Goal: Task Accomplishment & Management: Manage account settings

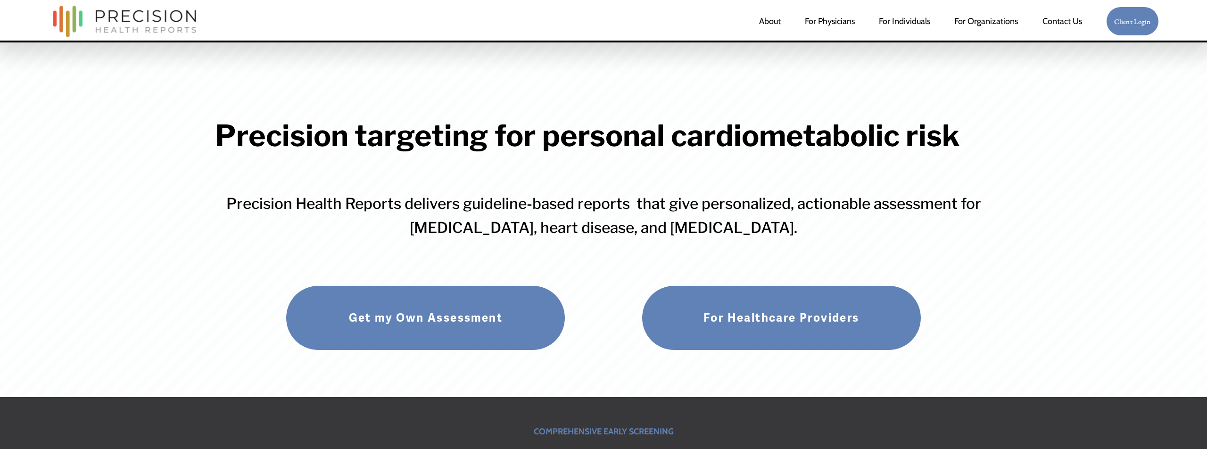
click at [907, 24] on link "For Individuals" at bounding box center [904, 21] width 51 height 19
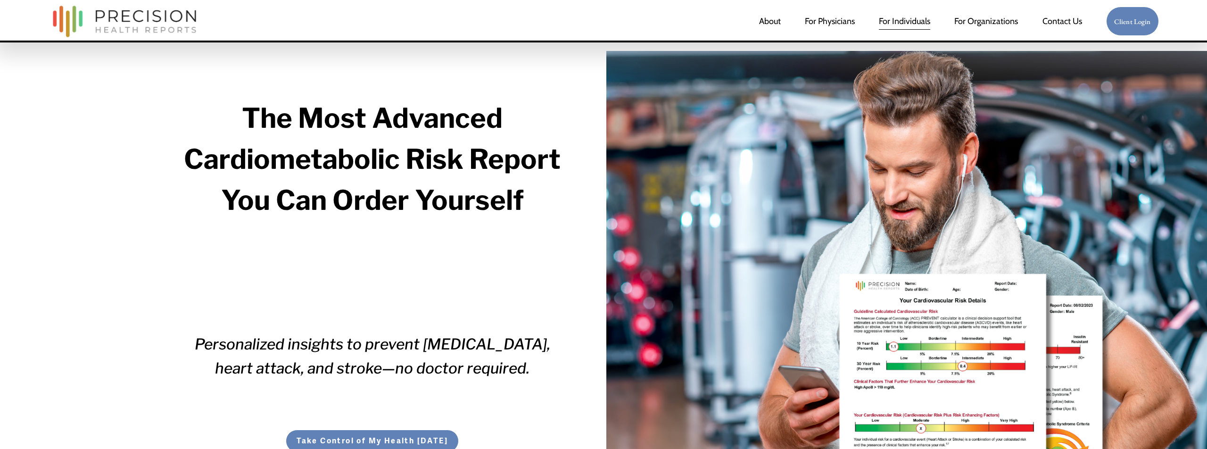
scroll to position [1, 0]
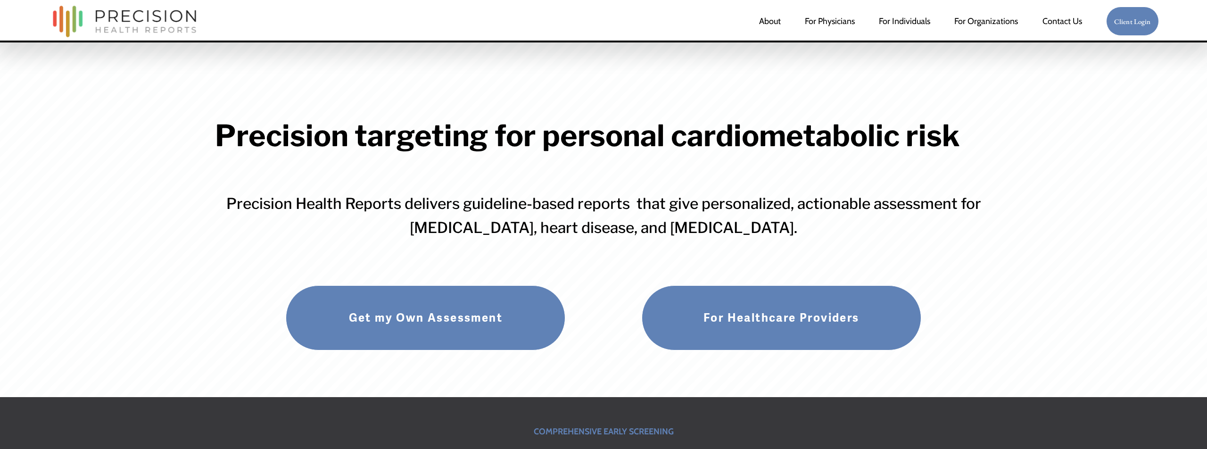
click at [1136, 18] on link "Client Login" at bounding box center [1132, 22] width 53 height 30
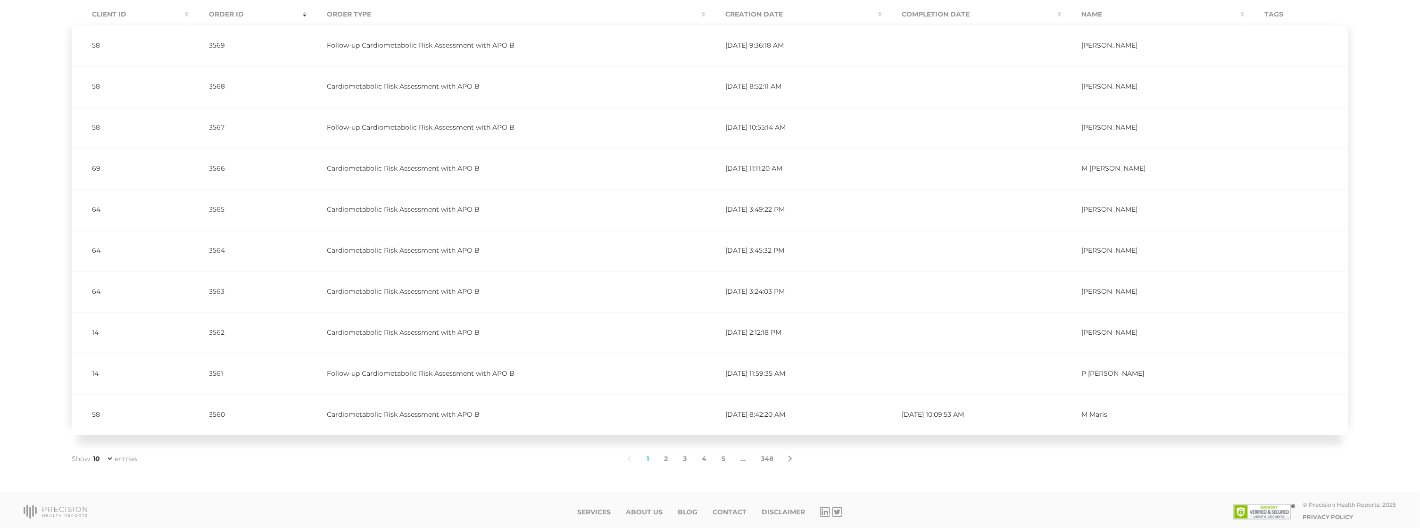
scroll to position [215, 0]
select select "50"
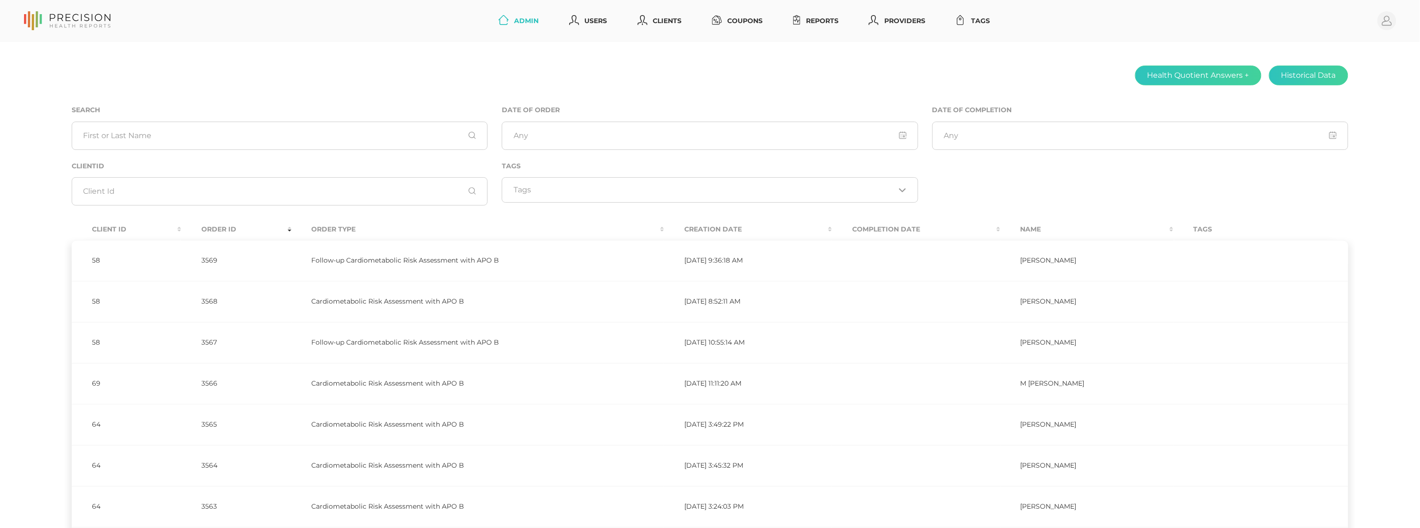
scroll to position [0, 0]
click at [724, 226] on th "Creation Date" at bounding box center [748, 229] width 168 height 21
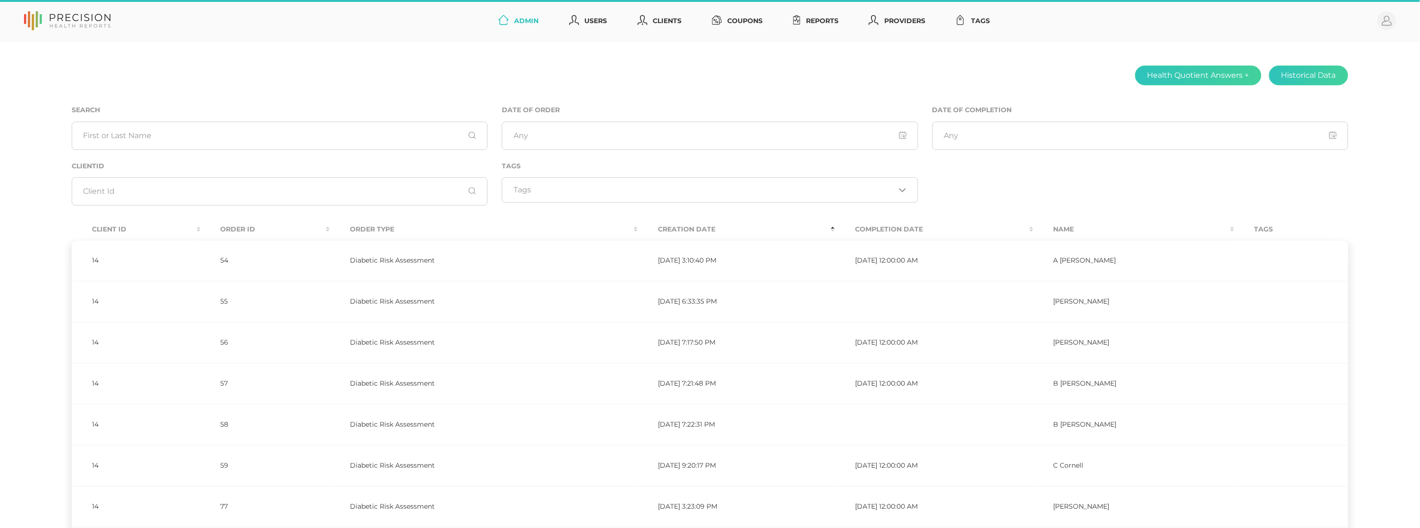
click at [929, 227] on th "Completion Date" at bounding box center [934, 229] width 198 height 21
click at [900, 227] on th "Completion Date" at bounding box center [915, 229] width 189 height 21
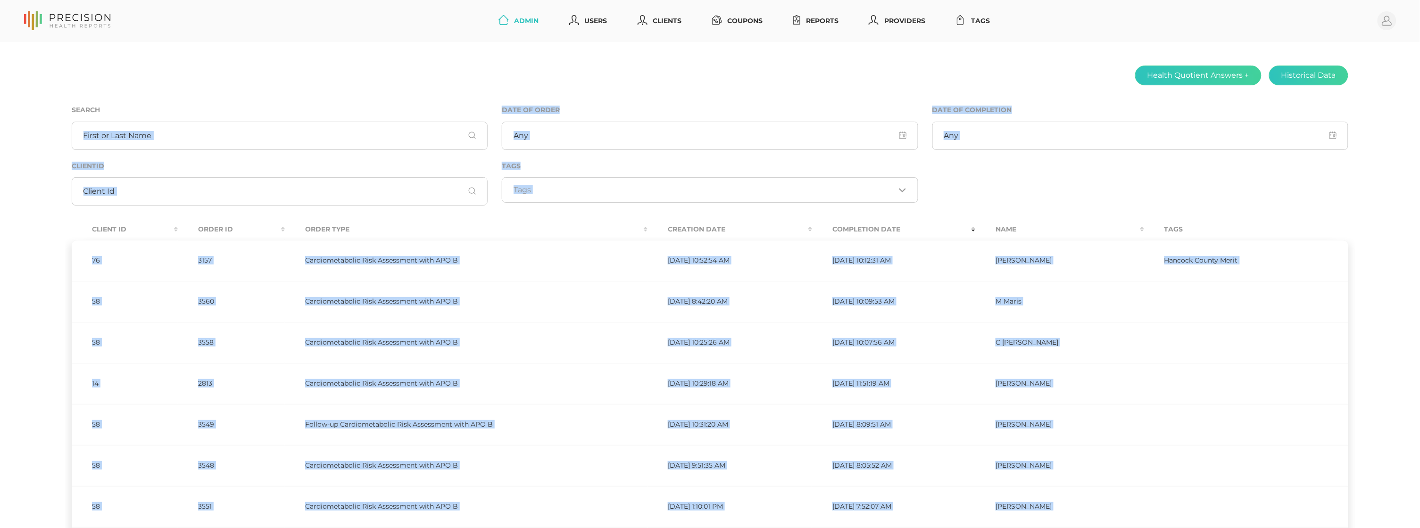
drag, startPoint x: 1156, startPoint y: 442, endPoint x: 63, endPoint y: 146, distance: 1132.1
copy div "Date of Order Date of Completion ClientId Tags Loading... Client ID Order ID Or…"
click at [657, 25] on link "Clients" at bounding box center [660, 20] width 52 height 17
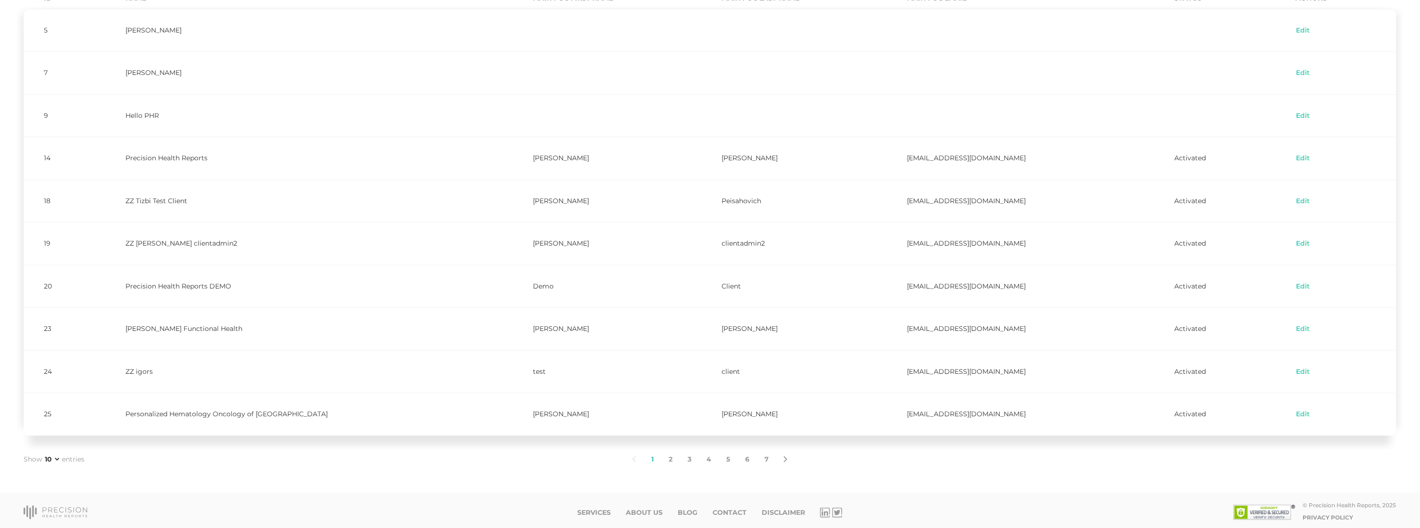
scroll to position [121, 0]
select select "75"
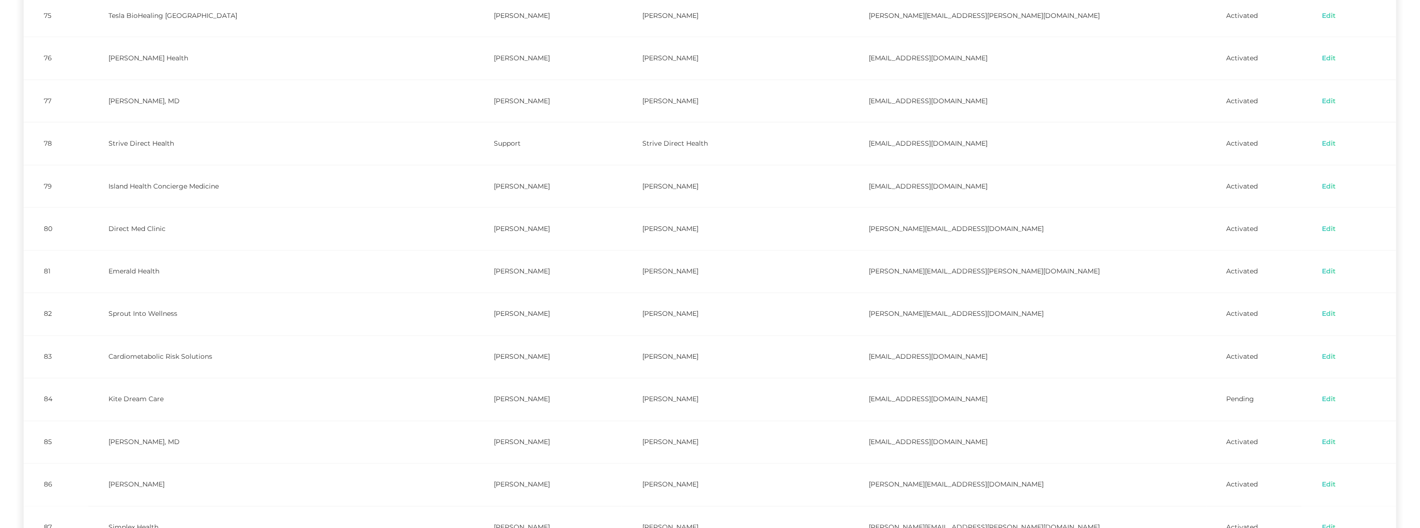
scroll to position [2581, 0]
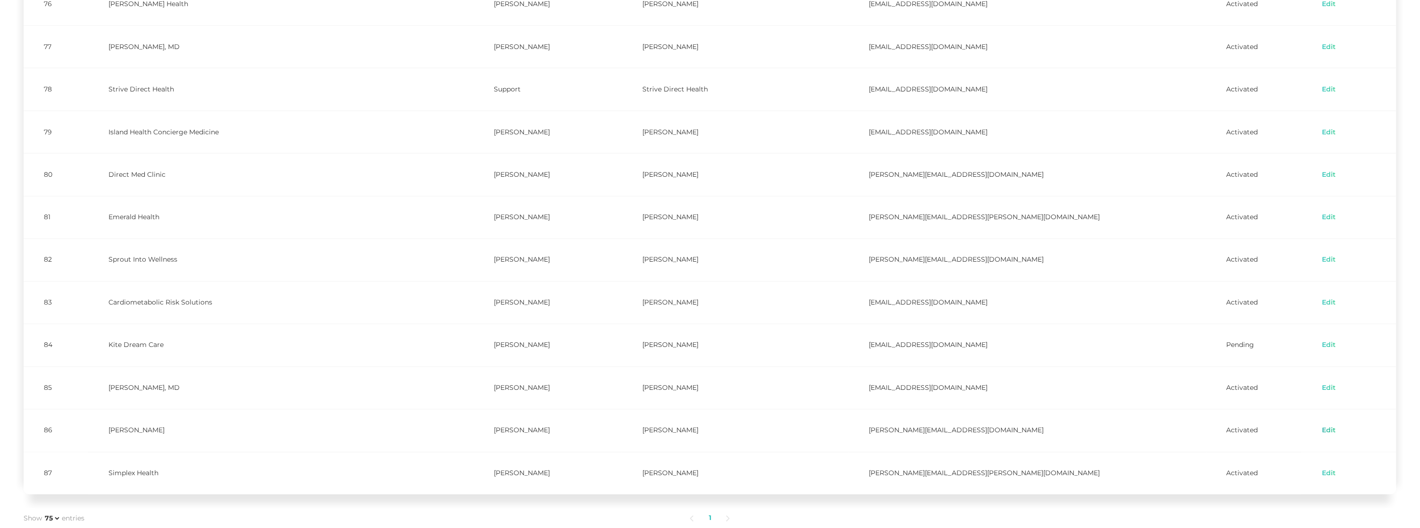
click at [1322, 426] on link "Edit" at bounding box center [1329, 430] width 15 height 9
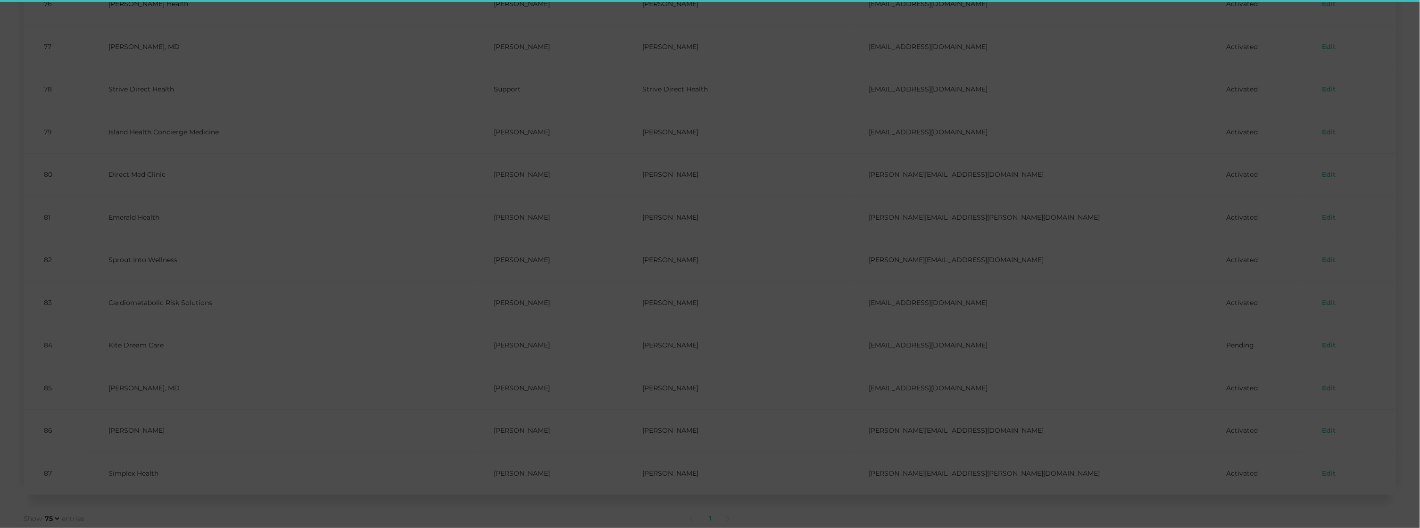
scroll to position [2581, 0]
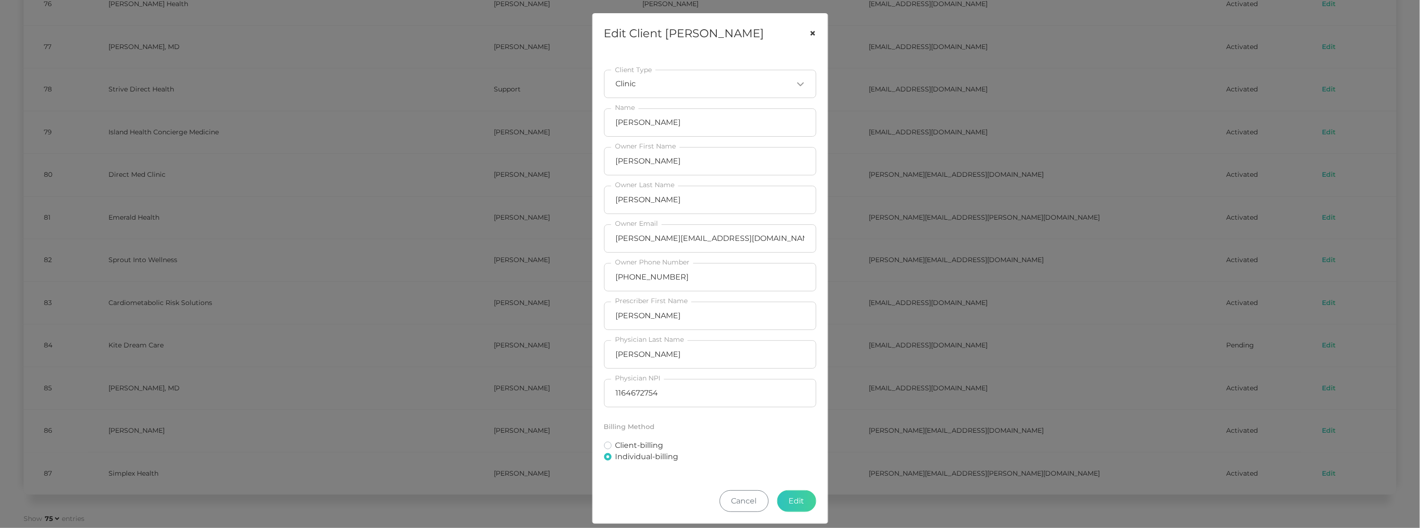
click at [811, 30] on button "×" at bounding box center [813, 34] width 29 height 40
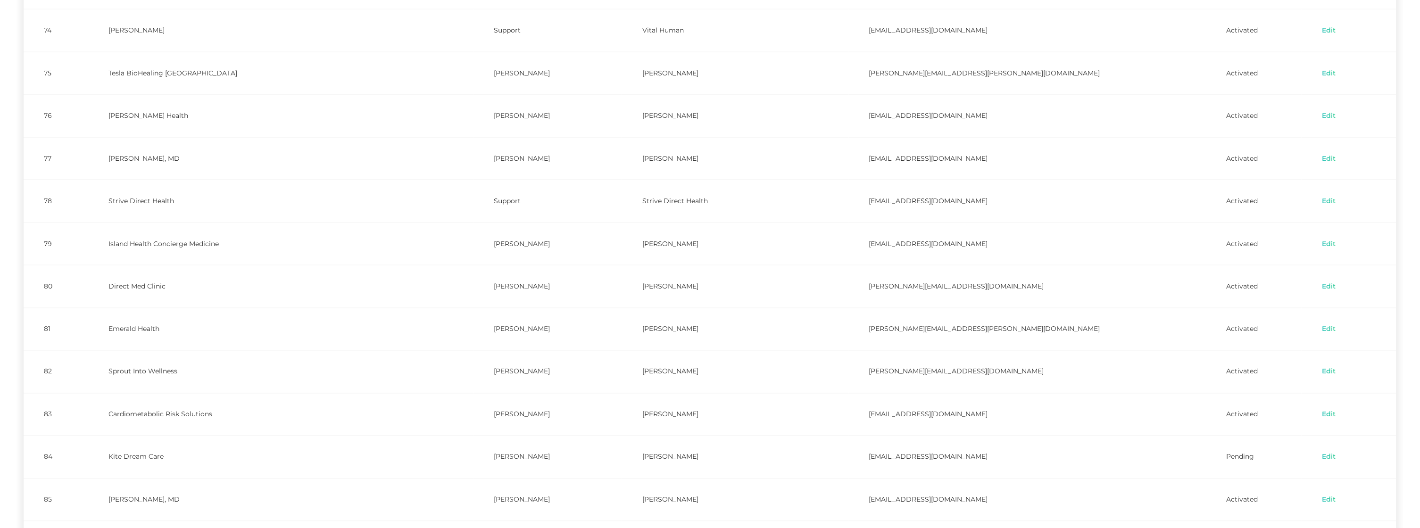
scroll to position [2470, 0]
